Goal: Information Seeking & Learning: Learn about a topic

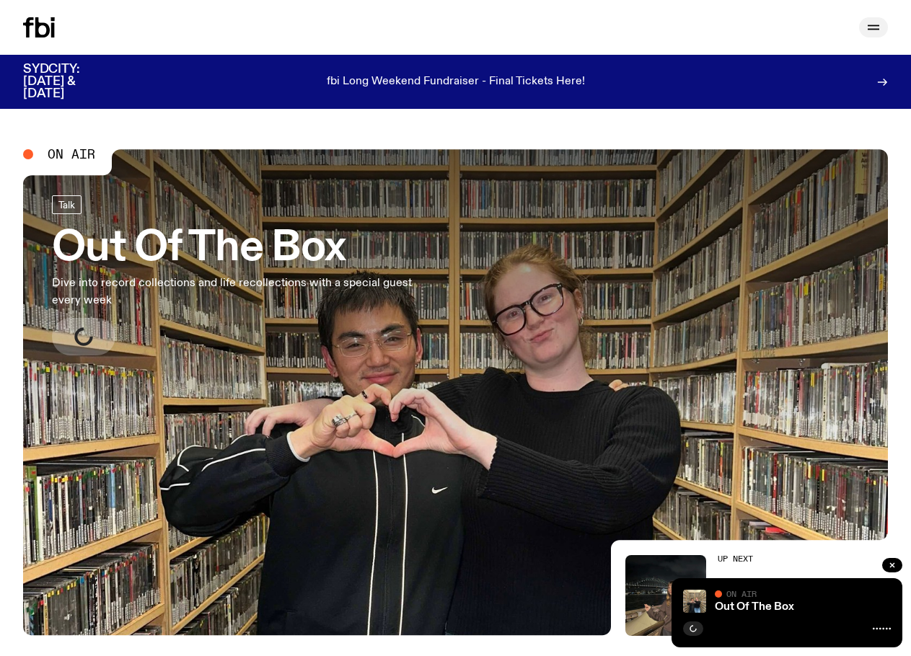
click at [876, 27] on icon "button" at bounding box center [873, 27] width 17 height 17
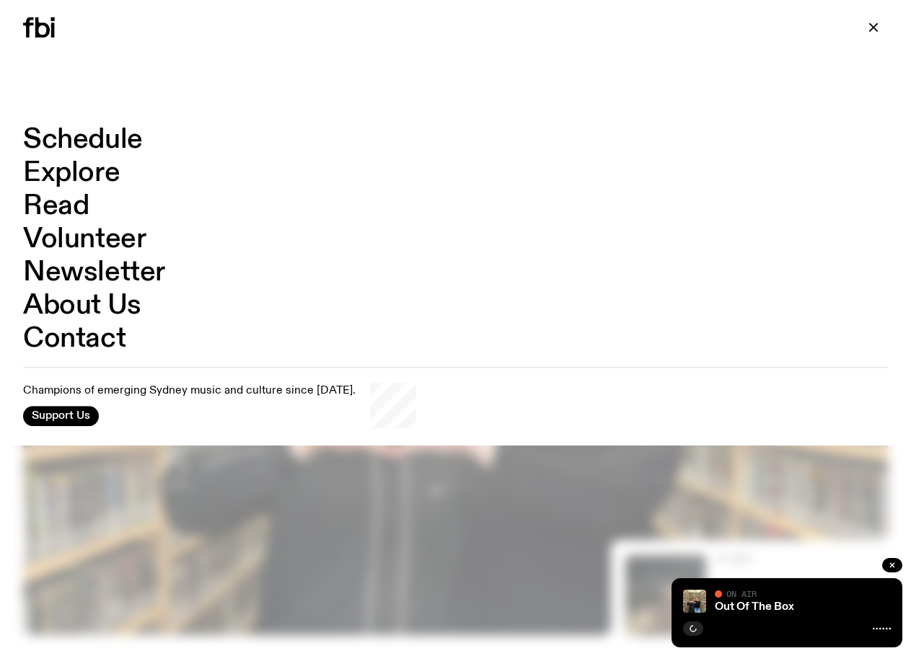
click at [77, 136] on link "Schedule" at bounding box center [83, 139] width 120 height 27
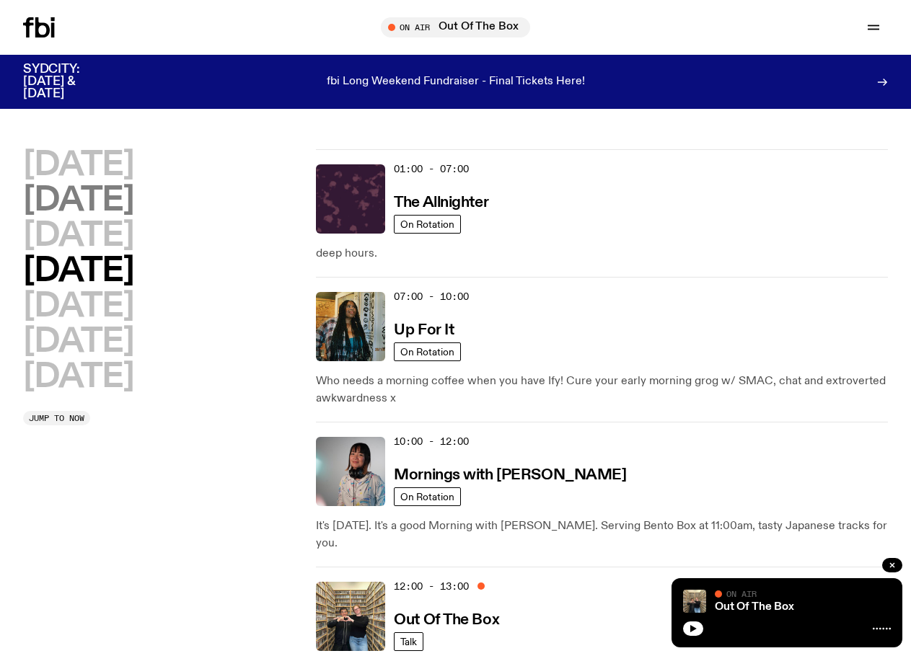
click at [123, 202] on h2 "[DATE]" at bounding box center [78, 201] width 110 height 32
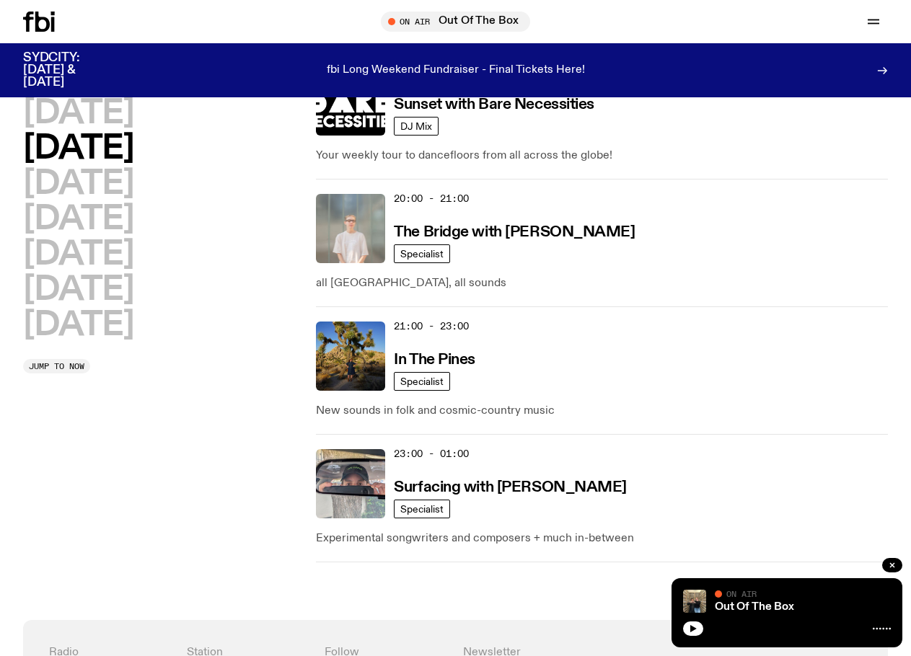
scroll to position [881, 0]
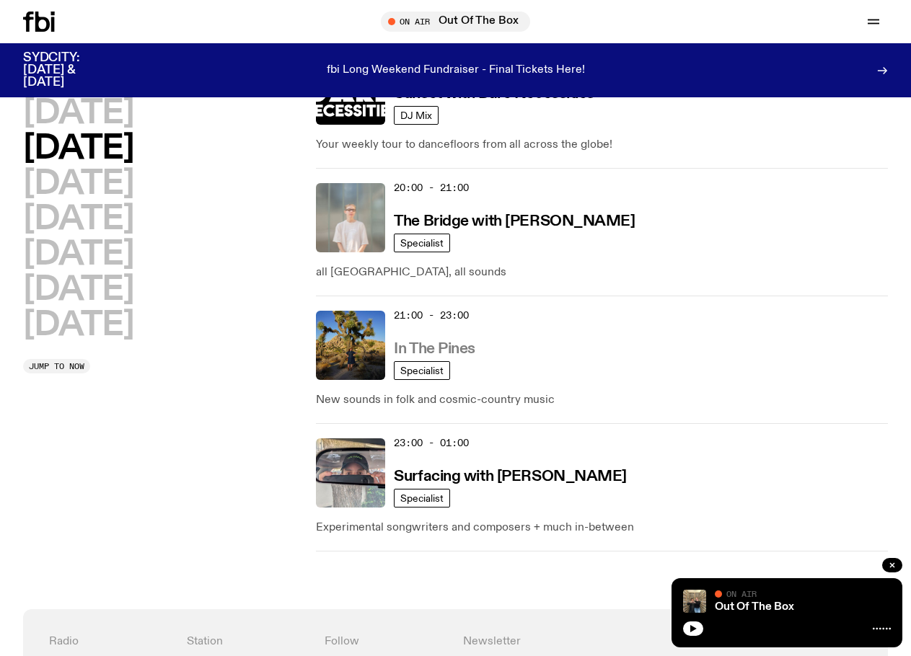
click at [426, 346] on h3 "In The Pines" at bounding box center [435, 349] width 82 height 15
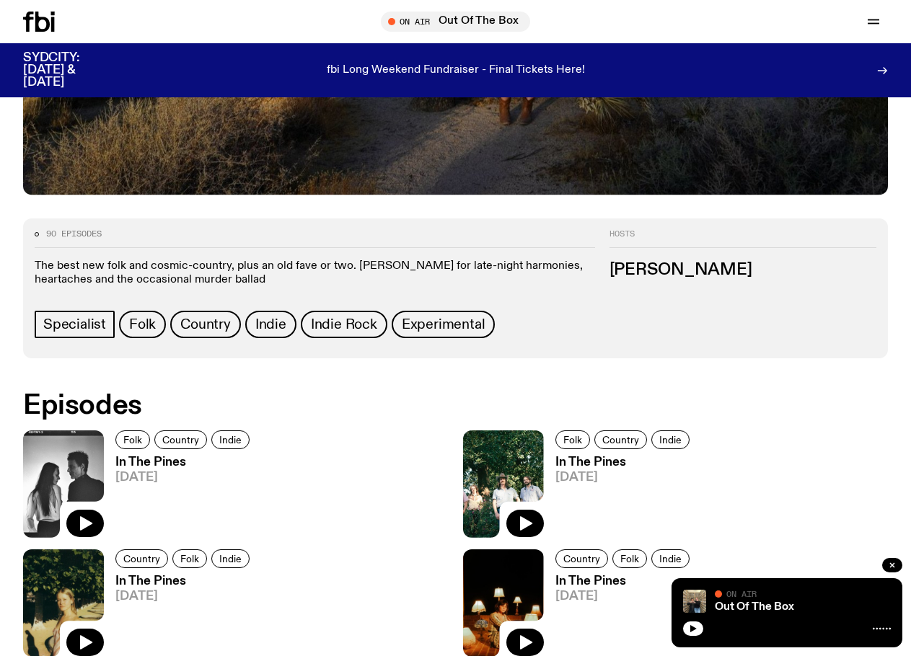
scroll to position [509, 0]
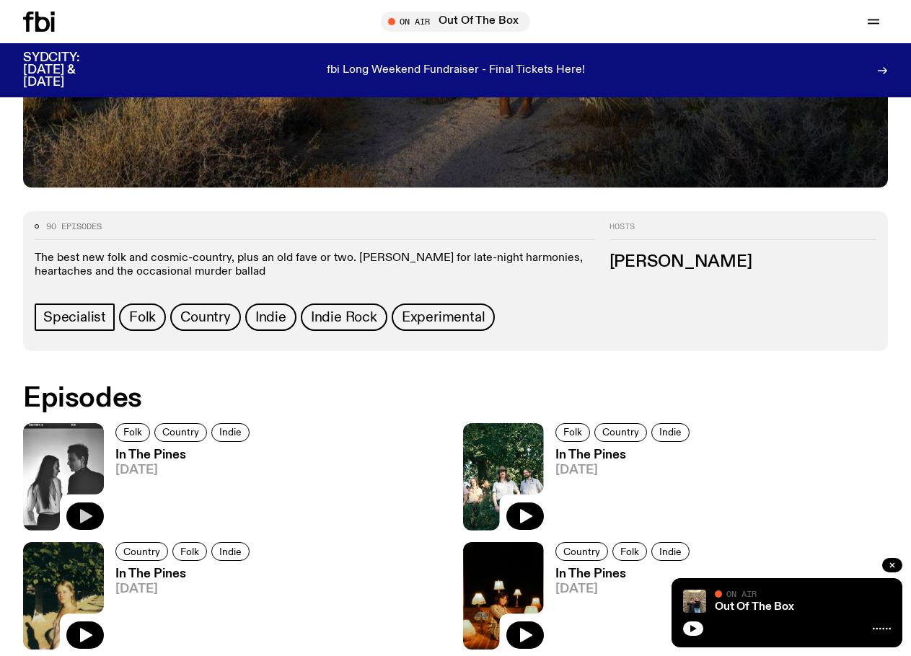
click at [85, 514] on icon "button" at bounding box center [86, 516] width 12 height 14
